Goal: Complete application form

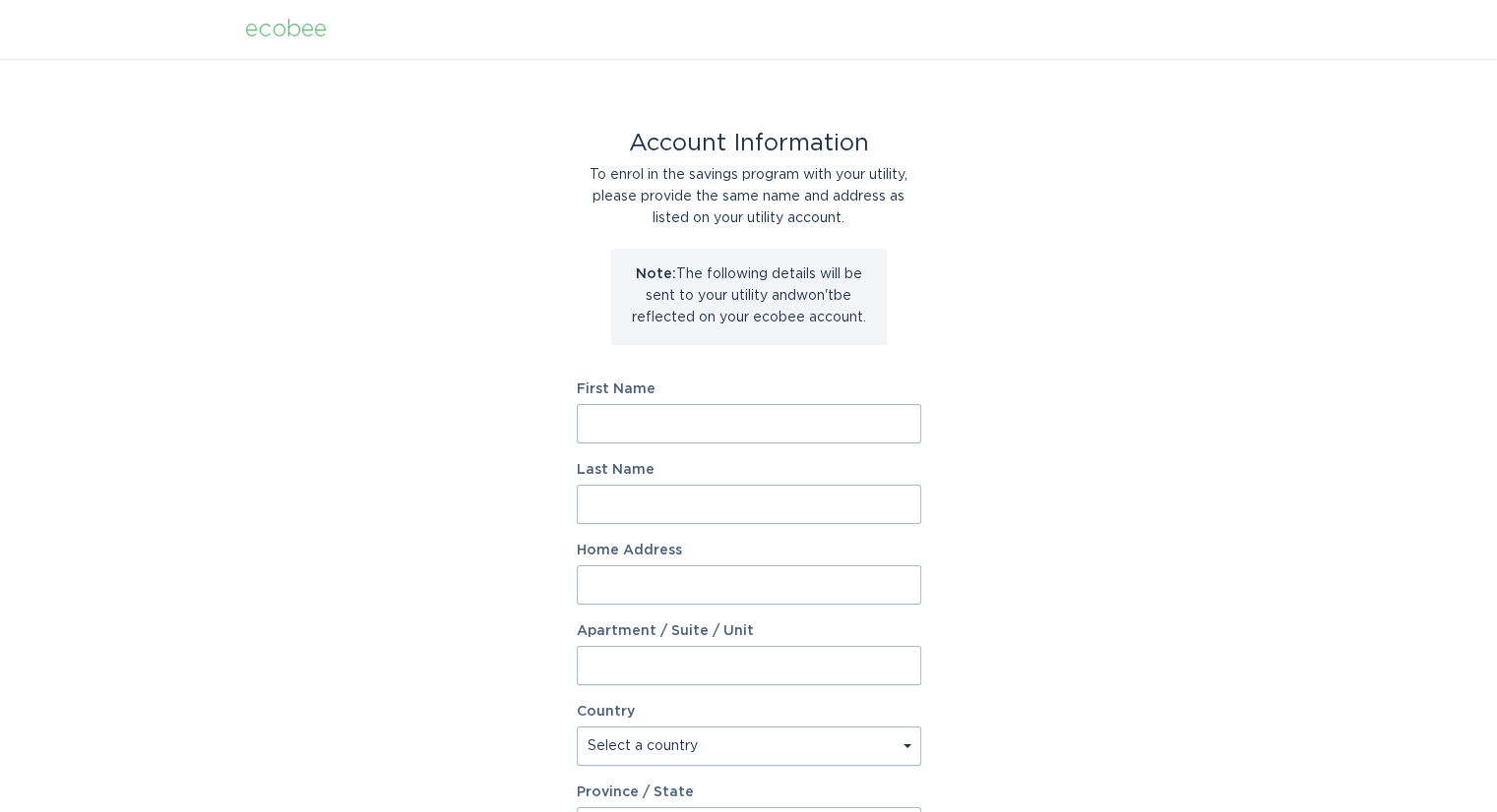
click at [684, 426] on input "First Name" at bounding box center [748, 424] width 344 height 40
type input "[PERSON_NAME]"
click at [652, 513] on input "Last Name" at bounding box center [748, 505] width 344 height 40
type input "[PERSON_NAME]"
click at [639, 582] on input "Home Address" at bounding box center [748, 585] width 344 height 40
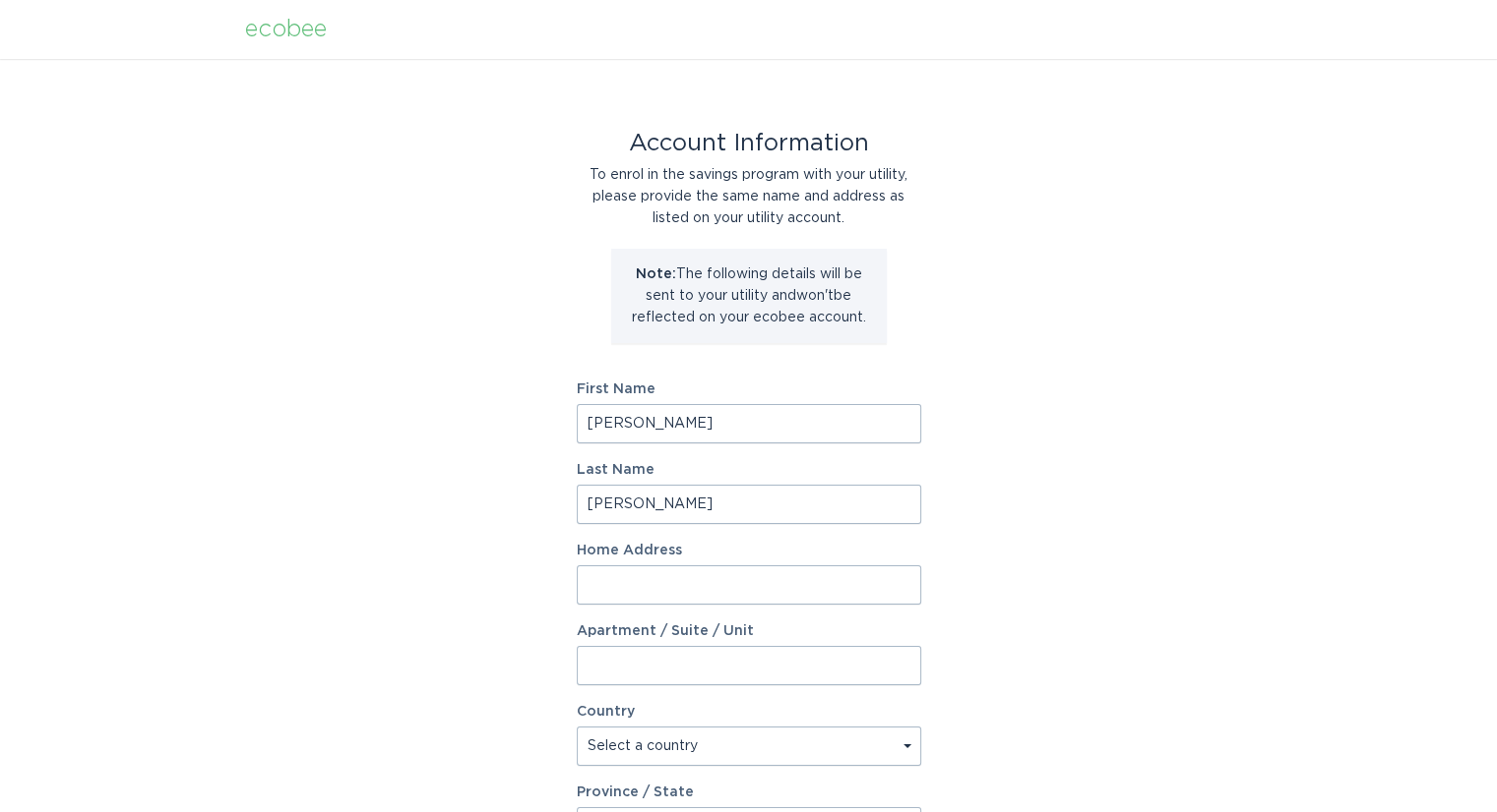
type input "[STREET_ADDRESS][PERSON_NAME]"
select select "US"
type input "snow camp"
type input "27349"
select select "NC"
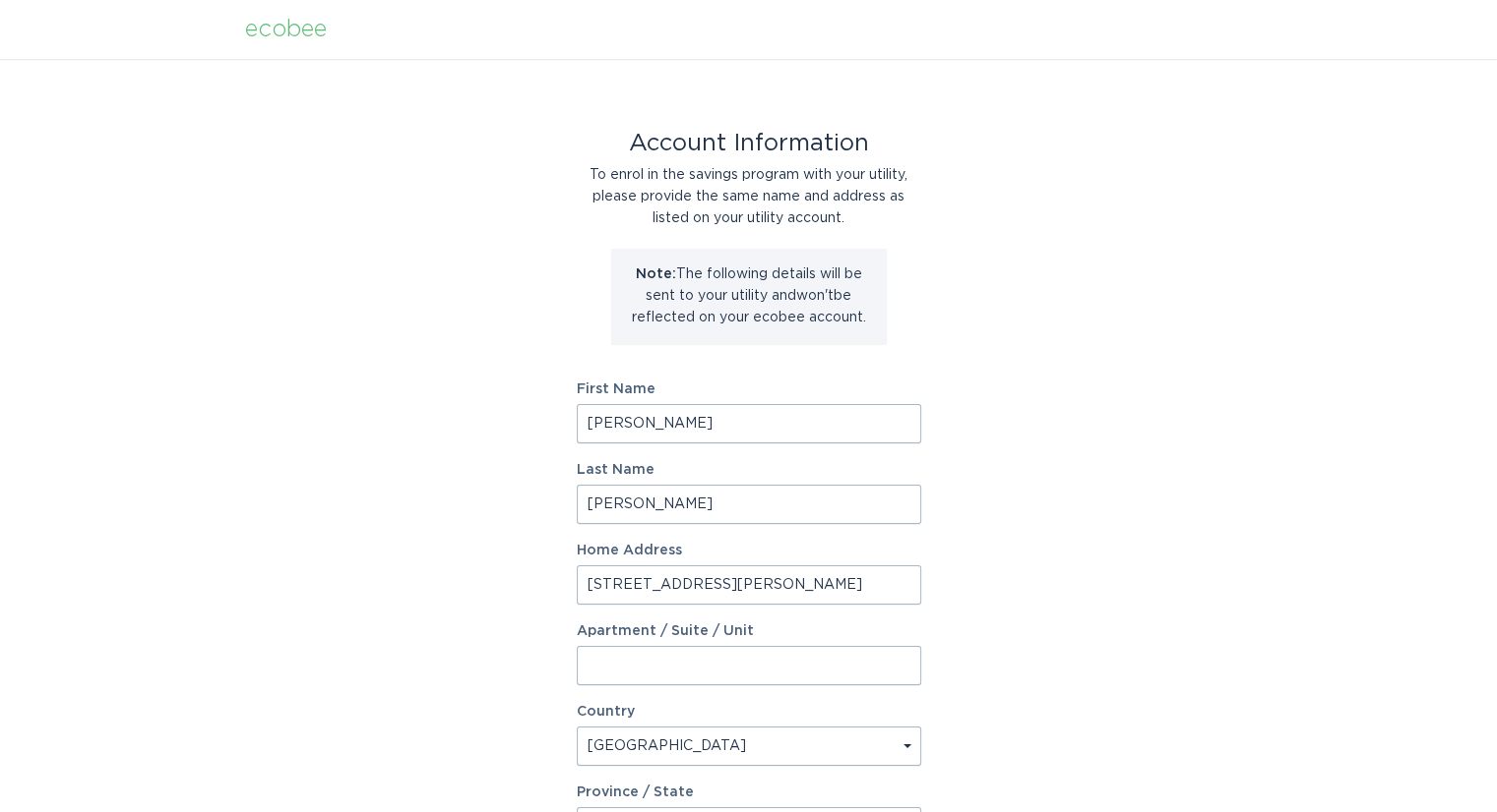
click at [791, 741] on select "Select a country [GEOGRAPHIC_DATA] [GEOGRAPHIC_DATA]" at bounding box center [748, 747] width 344 height 40
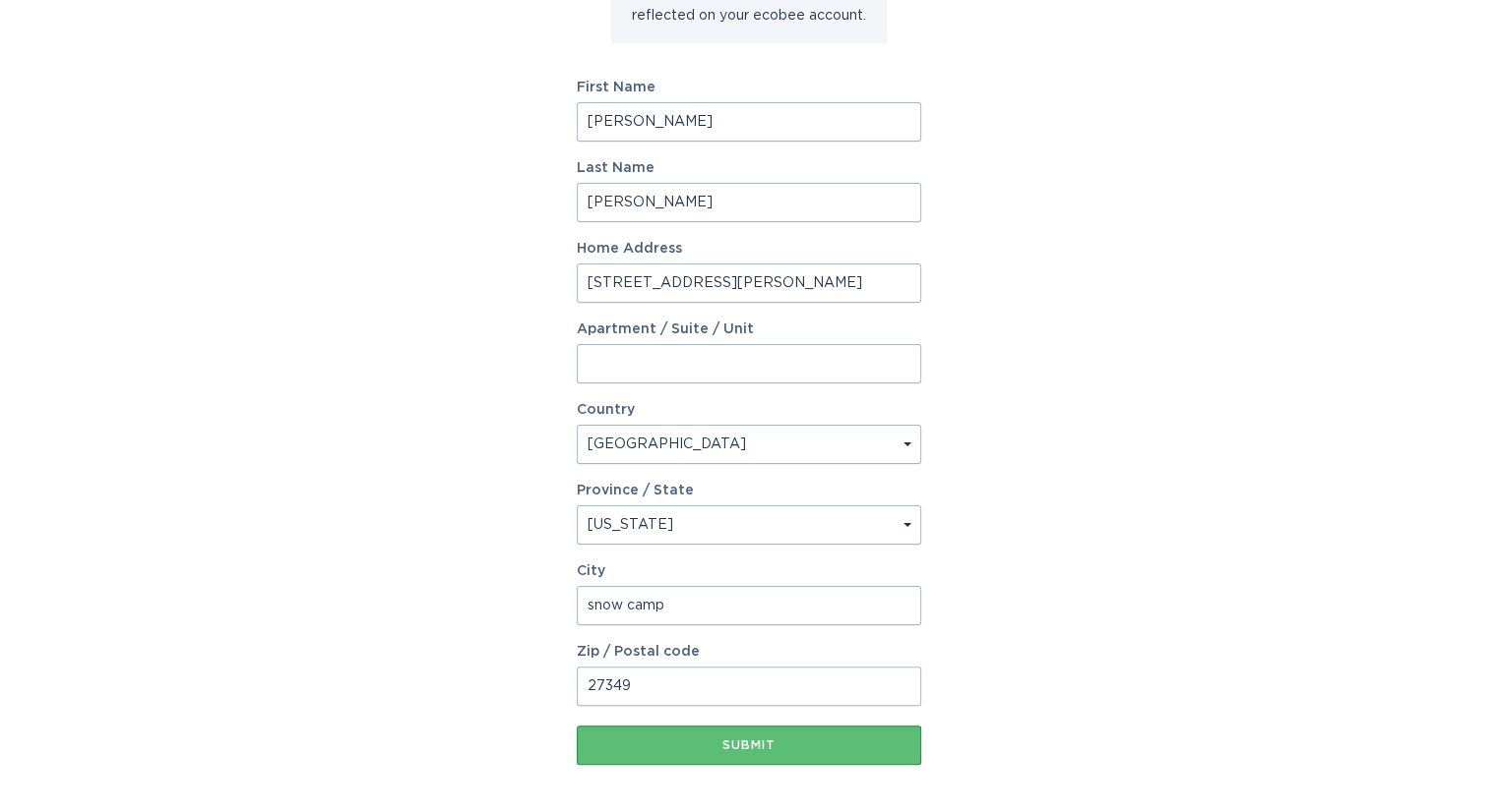
scroll to position [303, 0]
click at [761, 739] on div "Submit" at bounding box center [748, 745] width 324 height 12
